Goal: Task Accomplishment & Management: Use online tool/utility

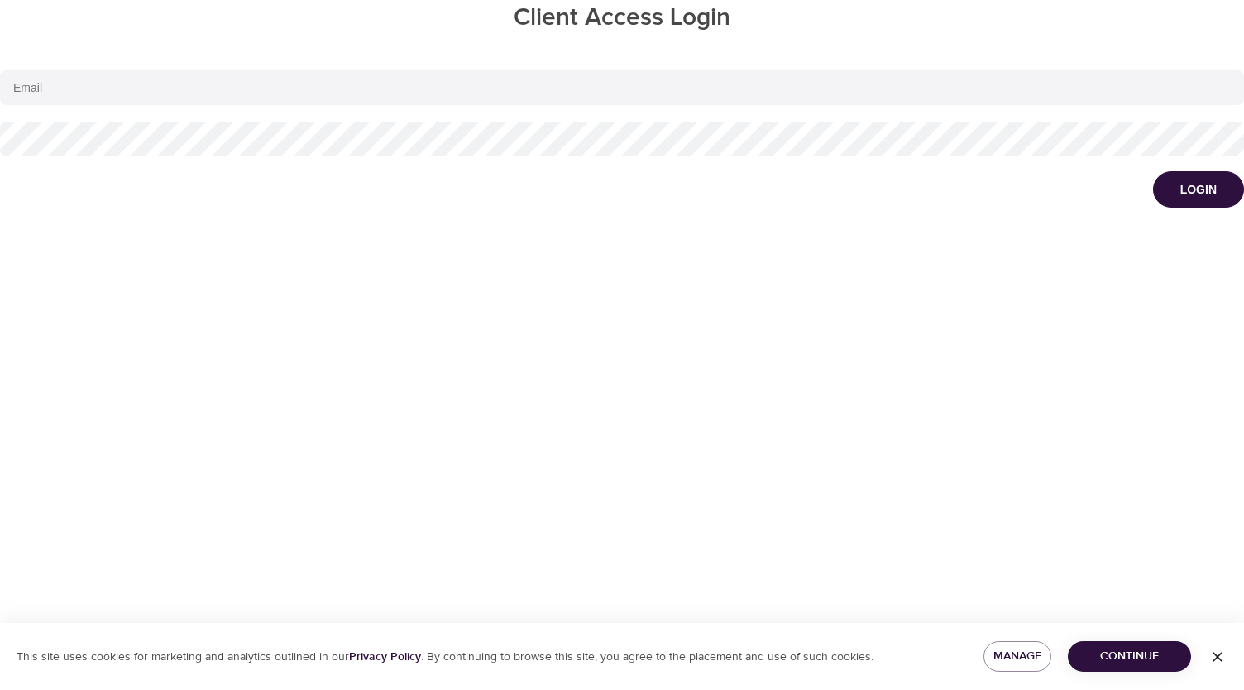
type input "cwondrow@wondrhealth.com"
click at [1203, 186] on div "Login" at bounding box center [1198, 189] width 36 height 17
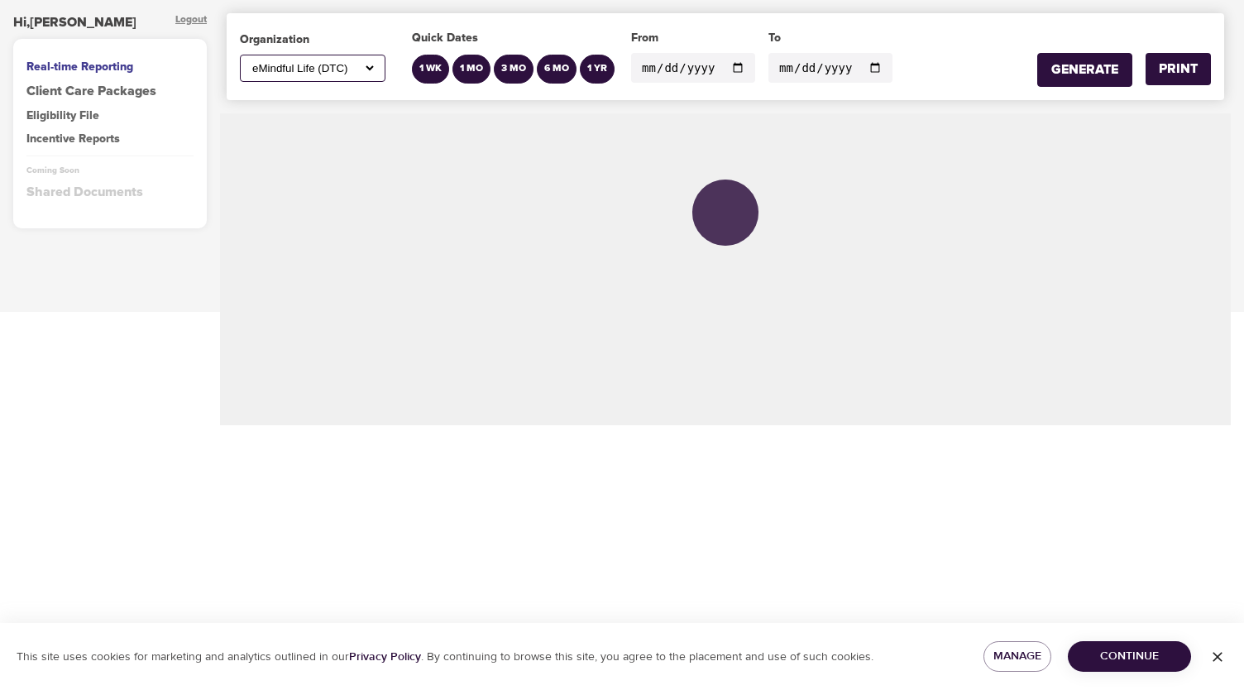
click at [362, 68] on select "All ABC Corp ADM AECOM Aetna AFCU [PERSON_NAME], Inc Alltrust Employees Alltrus…" at bounding box center [312, 68] width 127 height 14
select select "785"
click at [249, 61] on select "All ABC Corp ADM AECOM Aetna AFCU [PERSON_NAME], Inc Alltrust Employees Alltrus…" at bounding box center [312, 68] width 127 height 14
click at [729, 64] on input "[DATE]" at bounding box center [693, 68] width 124 height 30
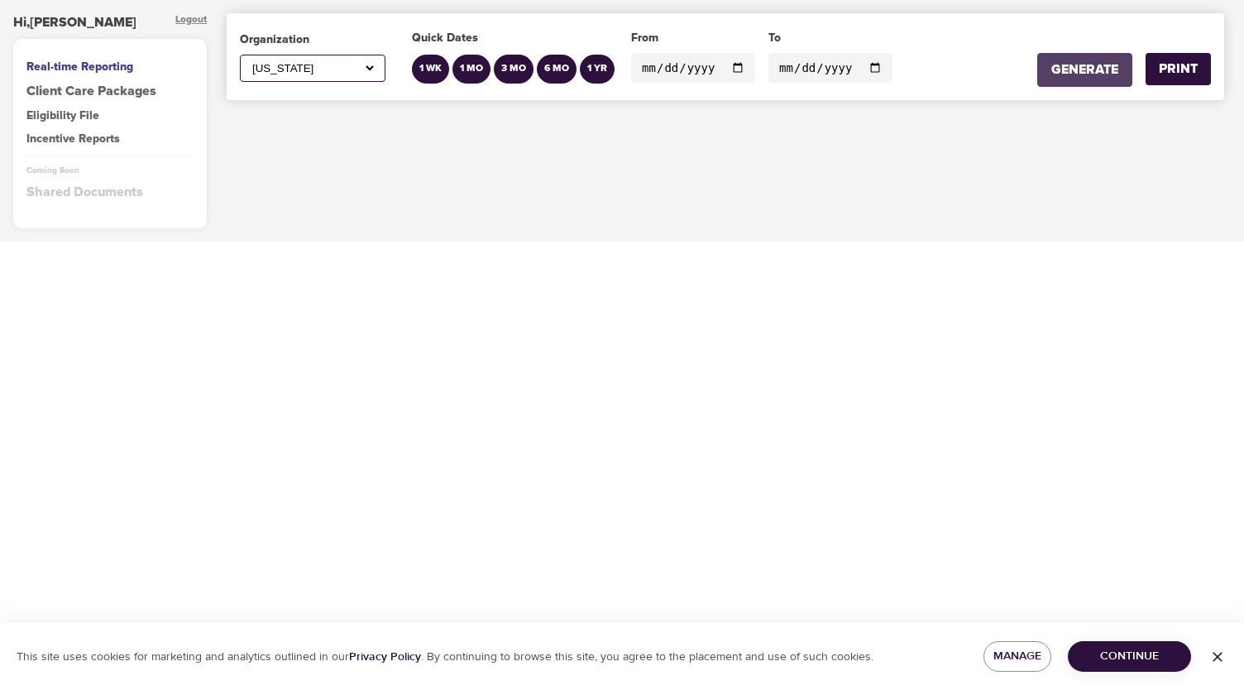
type input "2023-05-19"
click at [1077, 68] on div "GENERATE" at bounding box center [1084, 69] width 67 height 19
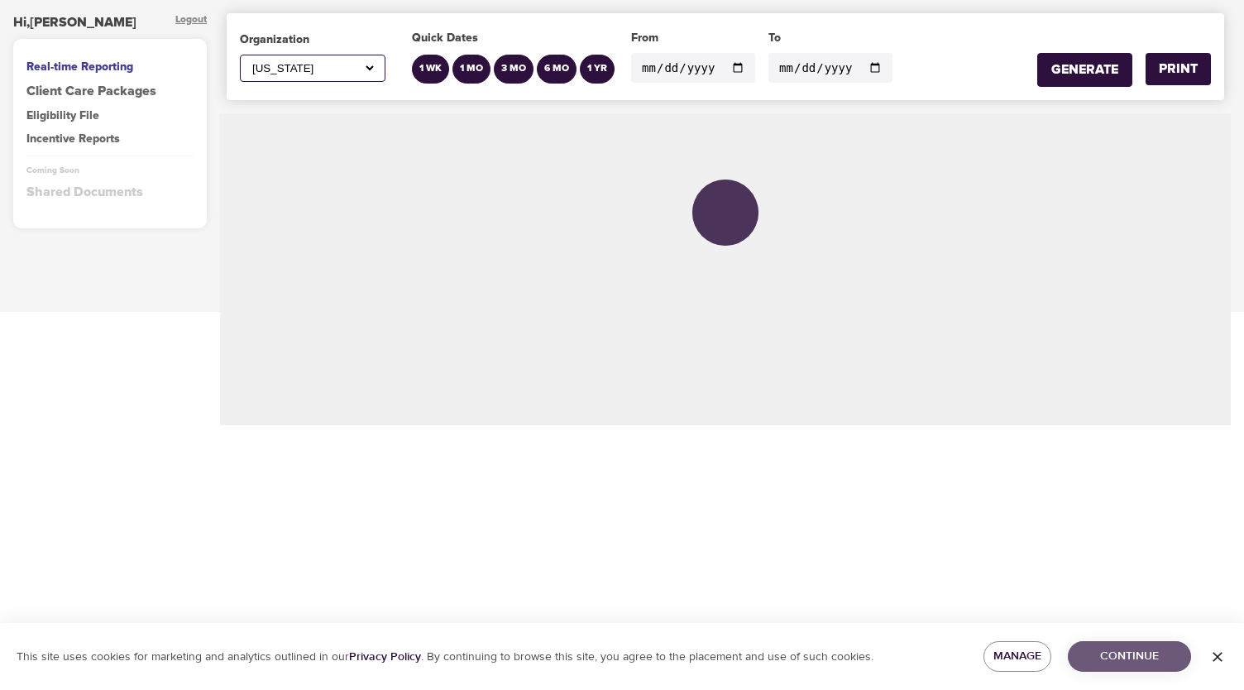
click at [1131, 657] on span "Continue" at bounding box center [1129, 656] width 97 height 21
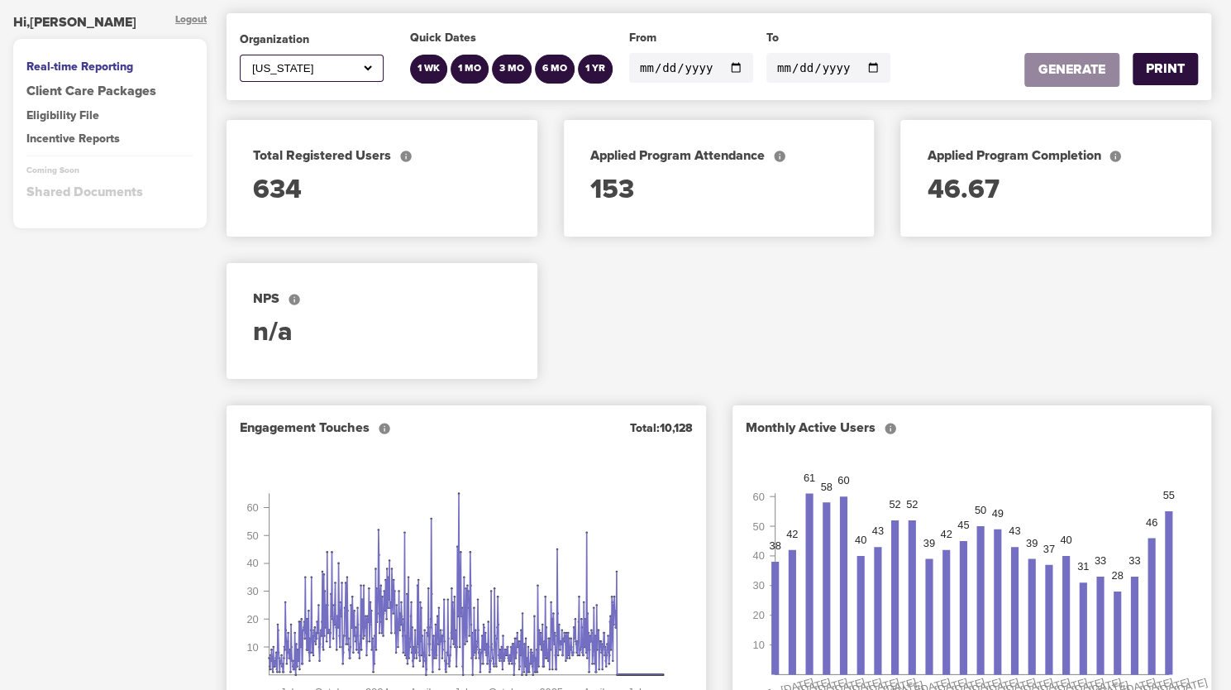
click at [366, 70] on select "All ABC Corp ADM AECOM Aetna AFCU [PERSON_NAME], Inc Alltrust Employees Alltrus…" at bounding box center [312, 68] width 126 height 14
select select "798"
click at [249, 61] on select "All ABC Corp ADM AECOM Aetna AFCU [PERSON_NAME], Inc Alltrust Employees Alltrus…" at bounding box center [312, 68] width 126 height 14
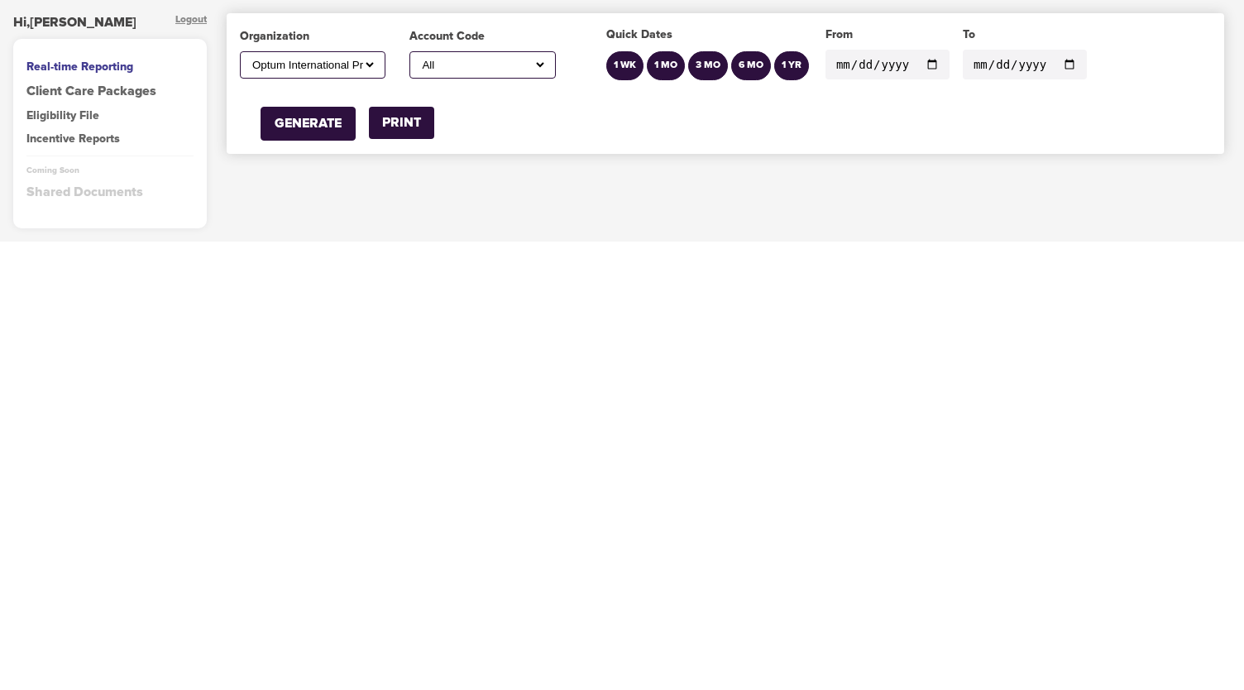
click at [921, 62] on input "2023-05-19" at bounding box center [887, 65] width 124 height 30
click at [917, 64] on input "2022-09-01" at bounding box center [887, 65] width 124 height 30
type input "2024-09-01"
click at [329, 116] on div "GENERATE" at bounding box center [308, 123] width 67 height 19
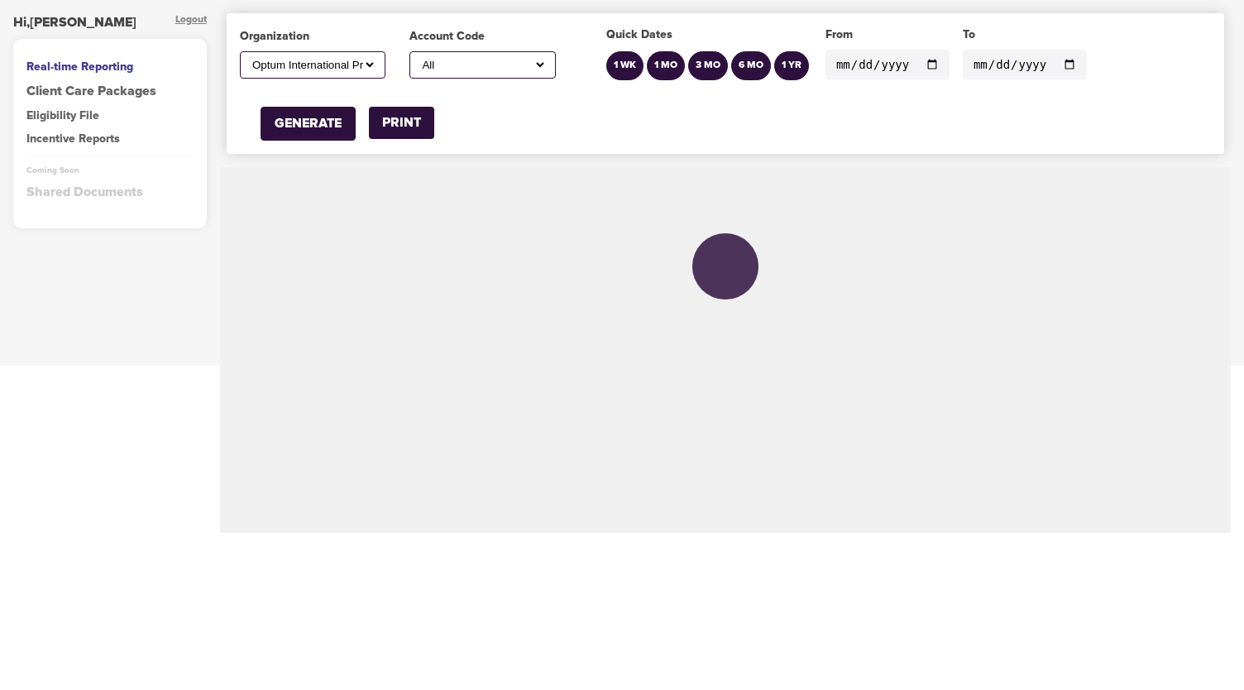
click at [478, 64] on select "All Demo Global Demo myAonTrio" at bounding box center [481, 65] width 127 height 14
select select "myaontrio"
click at [418, 58] on select "All Demo Global Demo myAonTrio" at bounding box center [481, 65] width 127 height 14
click at [324, 120] on div "GENERATE" at bounding box center [308, 123] width 67 height 19
click at [921, 66] on input "2024-09-01" at bounding box center [887, 65] width 124 height 30
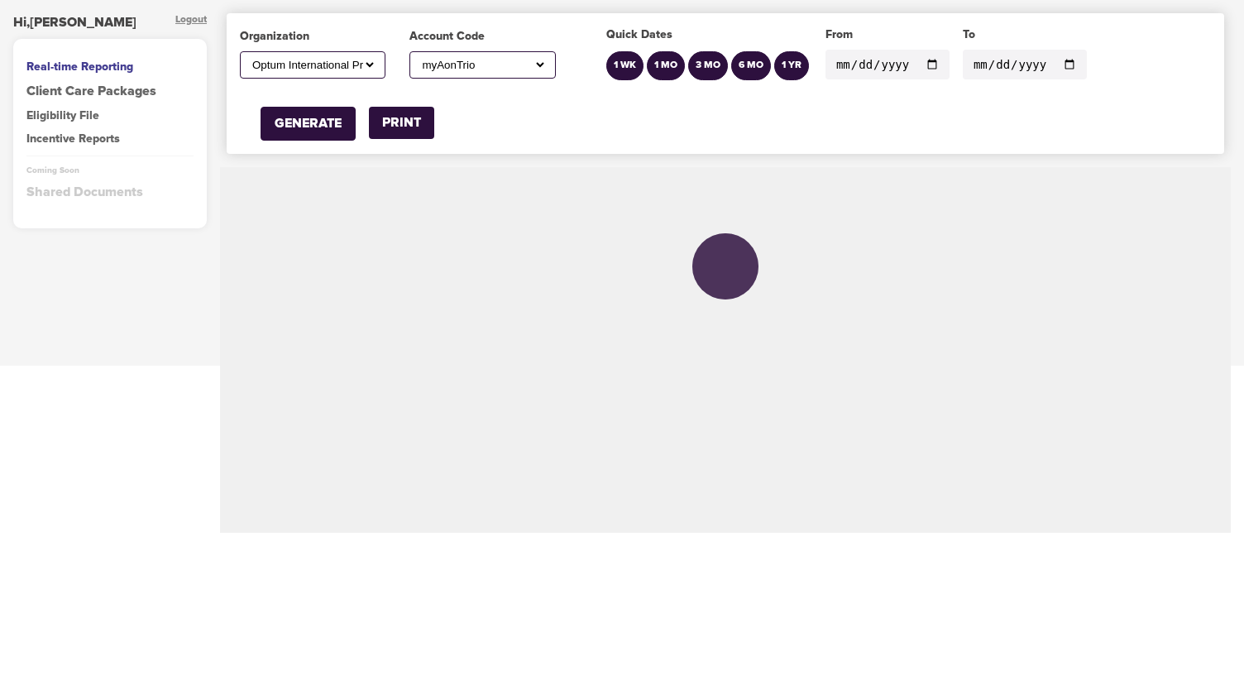
type input "[DATE]"
click at [288, 124] on div "GENERATE" at bounding box center [308, 123] width 67 height 19
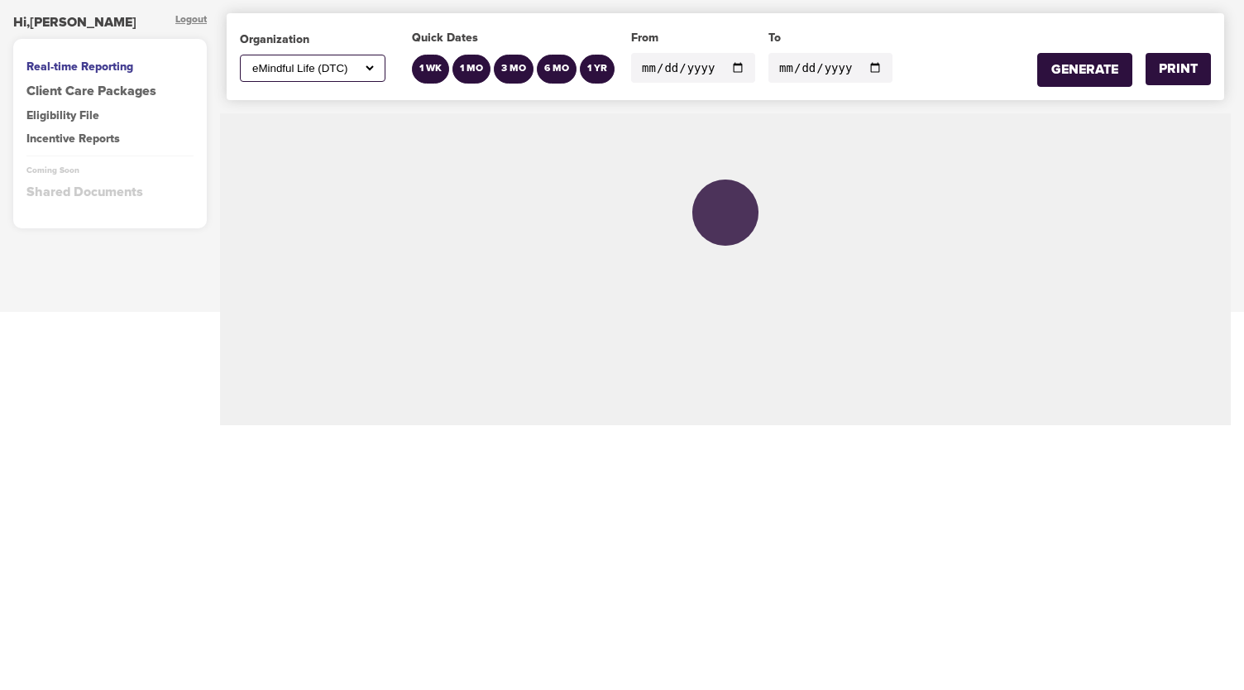
click at [373, 66] on select "All ABC Corp ADM AECOM Aetna AFCU [PERSON_NAME], Inc Alltrust Employees Alltrus…" at bounding box center [312, 68] width 127 height 14
select select "798"
click at [249, 61] on select "All ABC Corp ADM AECOM Aetna AFCU [PERSON_NAME], Inc Alltrust Employees Alltrus…" at bounding box center [312, 68] width 127 height 14
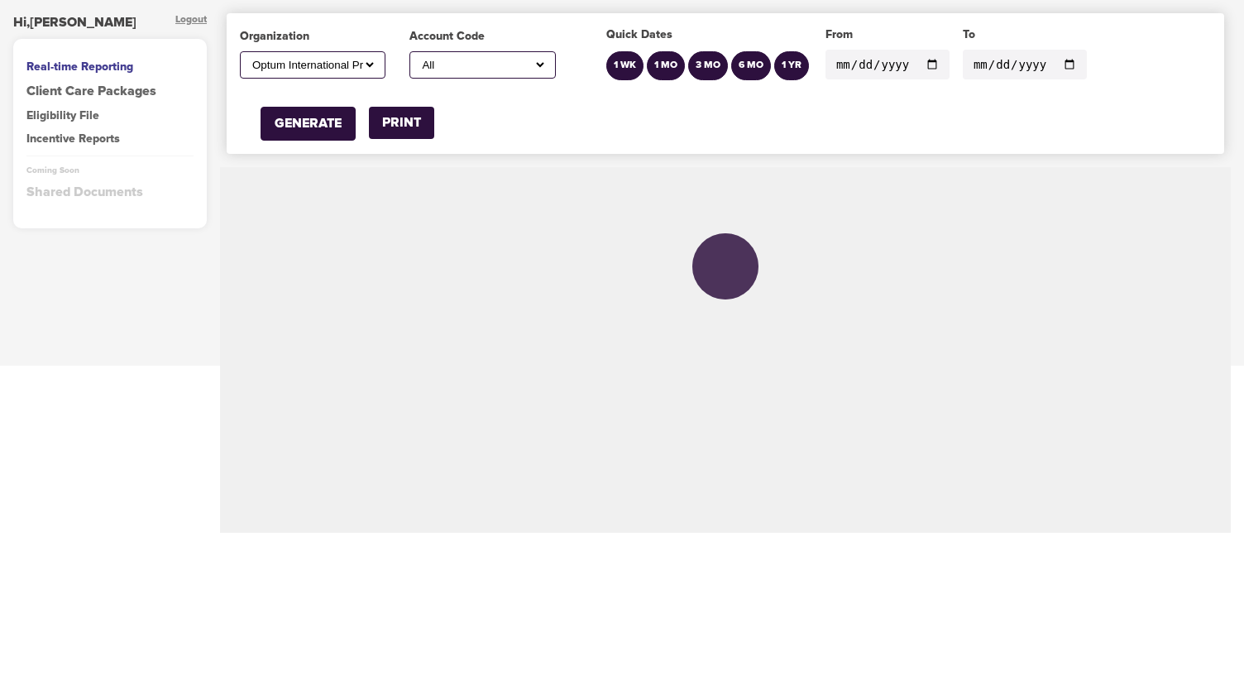
click at [928, 64] on input "[DATE]" at bounding box center [887, 65] width 124 height 30
type input "[DATE]"
click at [542, 64] on select "All Demo Global Demo myAonTrio" at bounding box center [481, 65] width 127 height 14
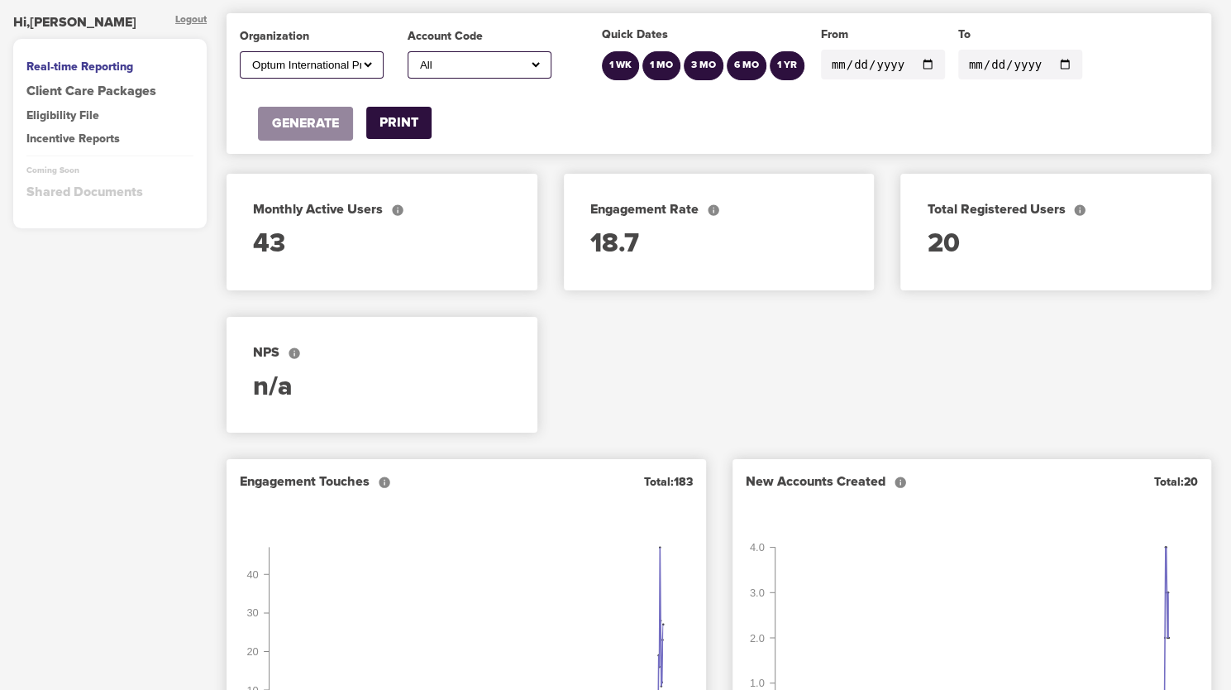
select select "myaontrio"
click at [418, 58] on select "All Demo Global Demo myAonTrio" at bounding box center [480, 65] width 126 height 14
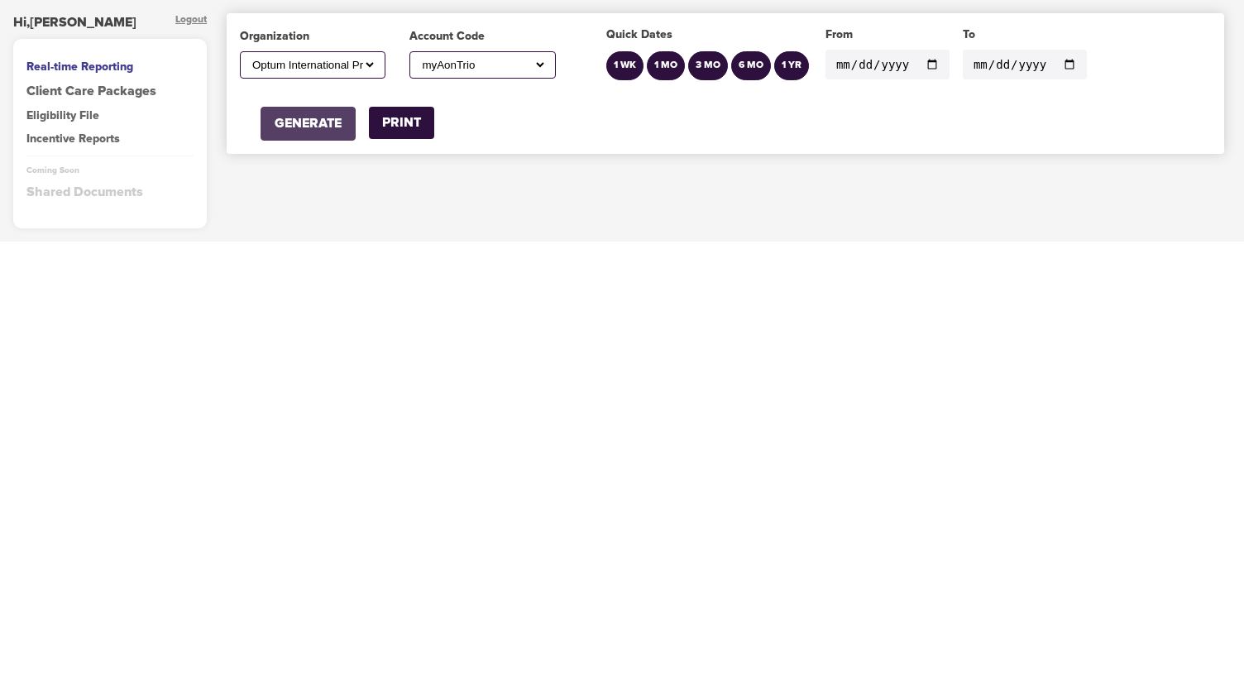
click at [339, 127] on div "GENERATE" at bounding box center [308, 123] width 67 height 19
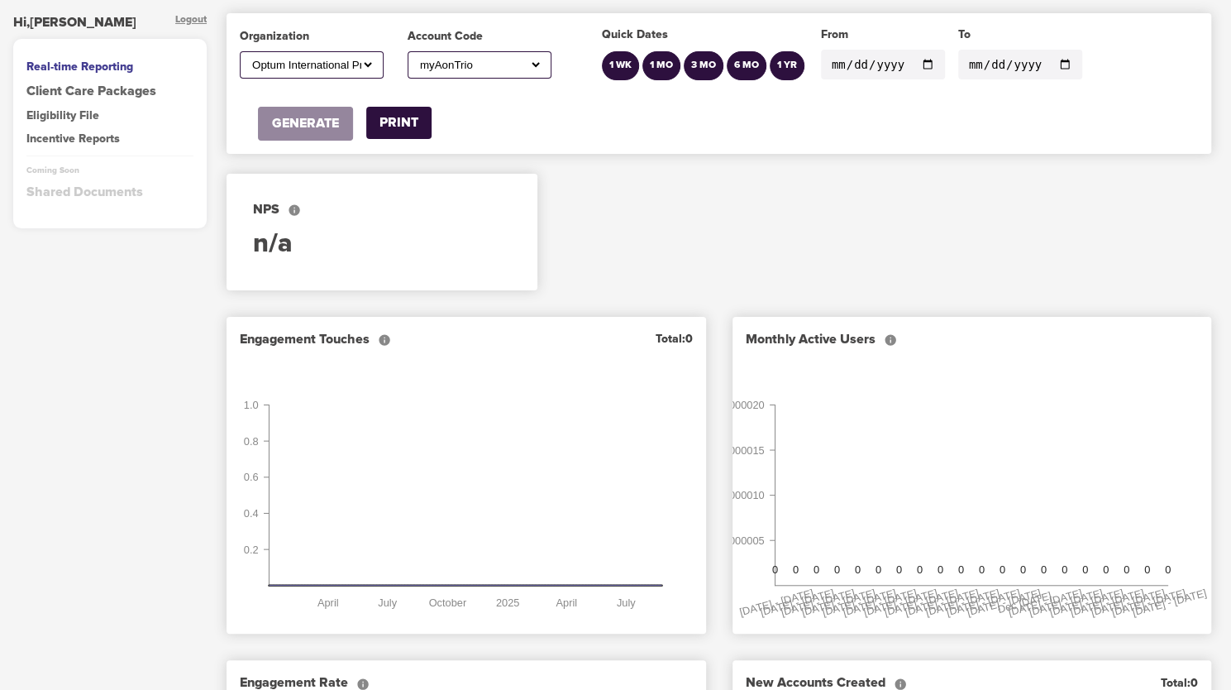
click at [369, 65] on select "All ABC Corp ADM AECOM Aetna AFCU [PERSON_NAME], Inc Alltrust Employees Alltrus…" at bounding box center [312, 65] width 126 height 14
select select "467"
click at [249, 61] on select "All ABC Corp ADM AECOM Aetna AFCU [PERSON_NAME], Inc Alltrust Employees Alltrus…" at bounding box center [312, 65] width 126 height 14
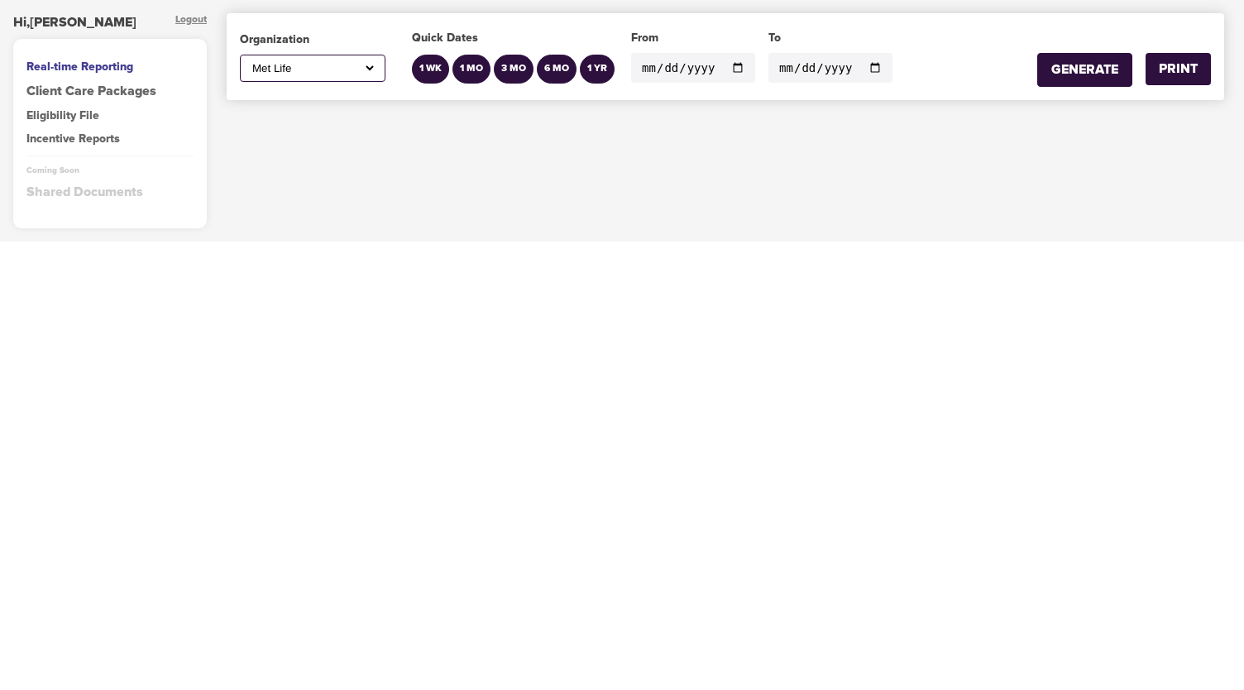
click at [726, 67] on input "[DATE]" at bounding box center [693, 68] width 124 height 30
type input "[DATE]"
click at [1084, 72] on div "GENERATE" at bounding box center [1084, 69] width 67 height 19
